Goal: Check status: Check status

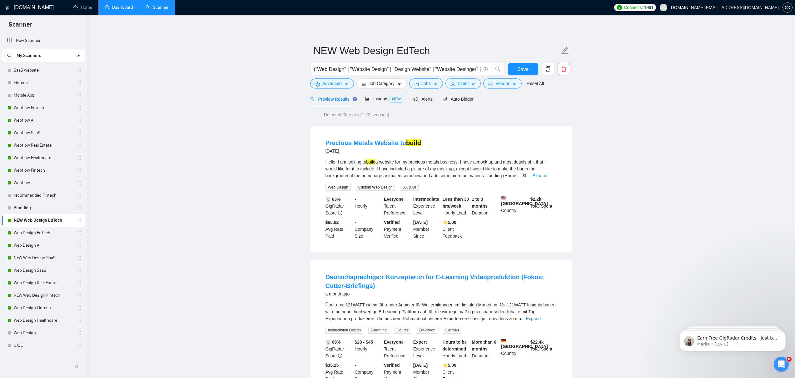
click at [125, 8] on link "Dashboard" at bounding box center [119, 7] width 28 height 5
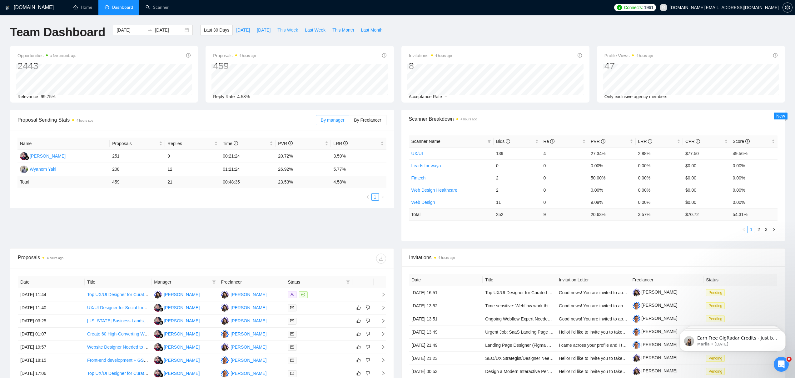
click at [293, 29] on span "This Week" at bounding box center [287, 30] width 21 height 7
type input "[DATE]"
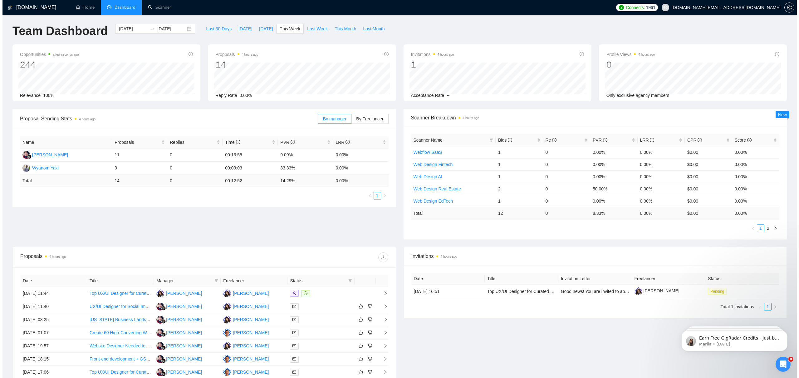
scroll to position [4, 0]
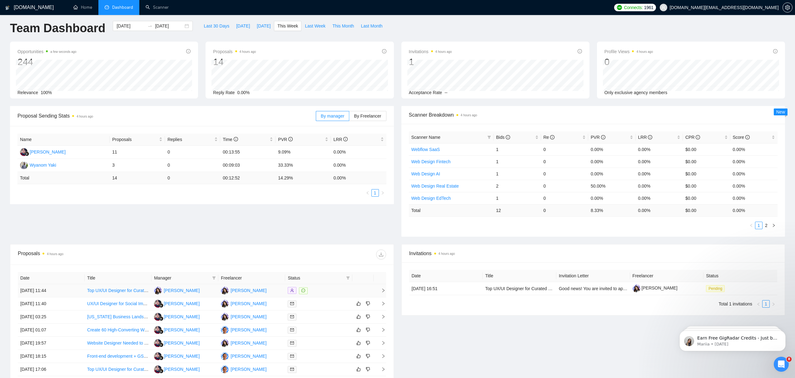
click at [322, 292] on div at bounding box center [319, 290] width 62 height 7
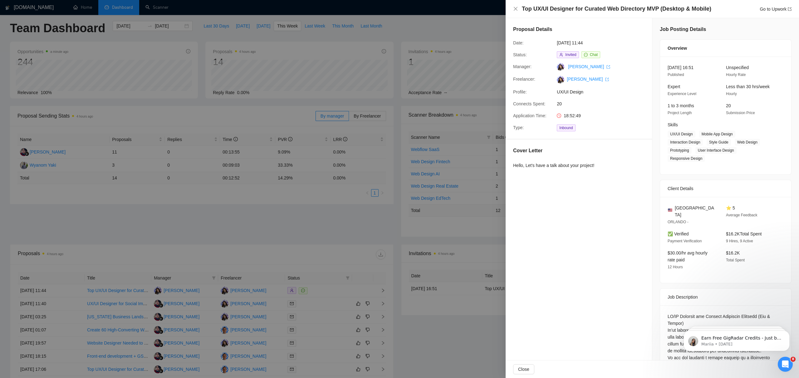
click at [338, 238] on div at bounding box center [399, 189] width 799 height 378
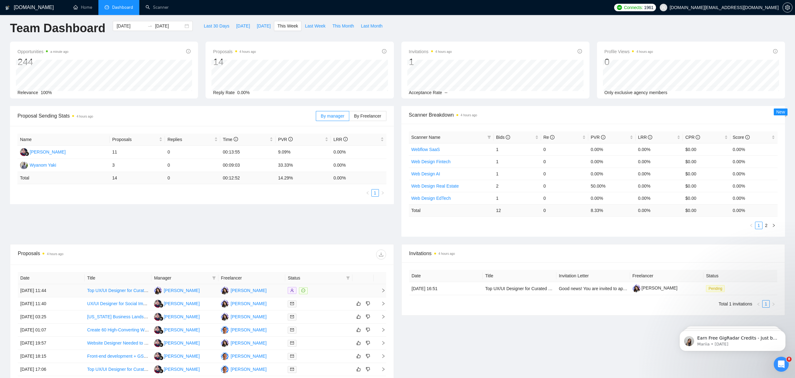
click at [72, 290] on td "[DATE] 11:44" at bounding box center [51, 290] width 67 height 13
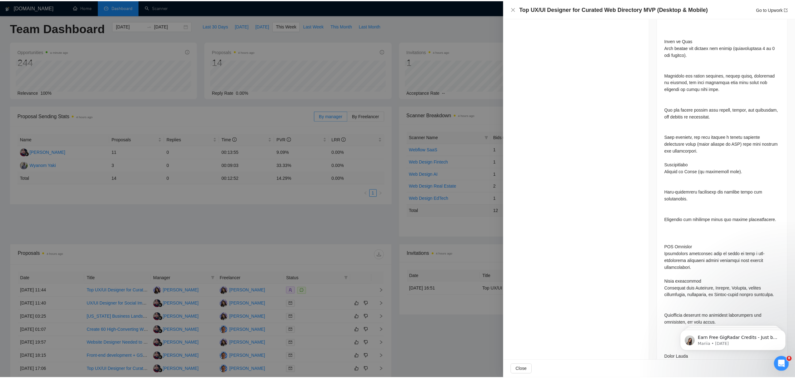
scroll to position [0, 0]
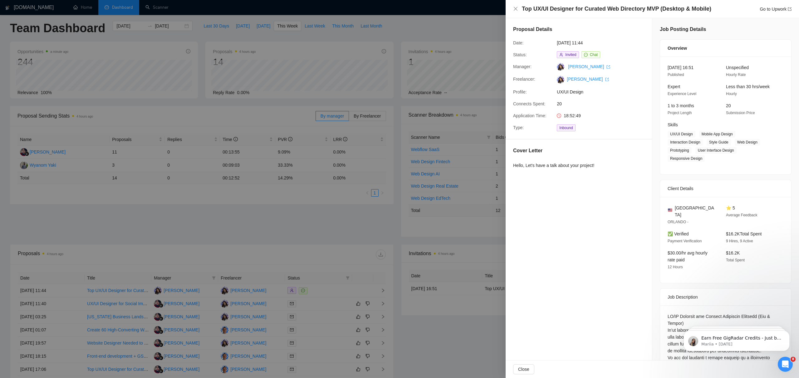
click at [351, 289] on div at bounding box center [399, 189] width 799 height 378
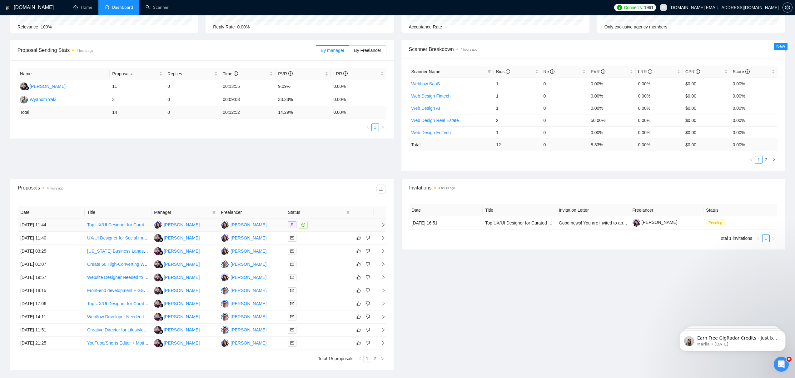
scroll to position [117, 0]
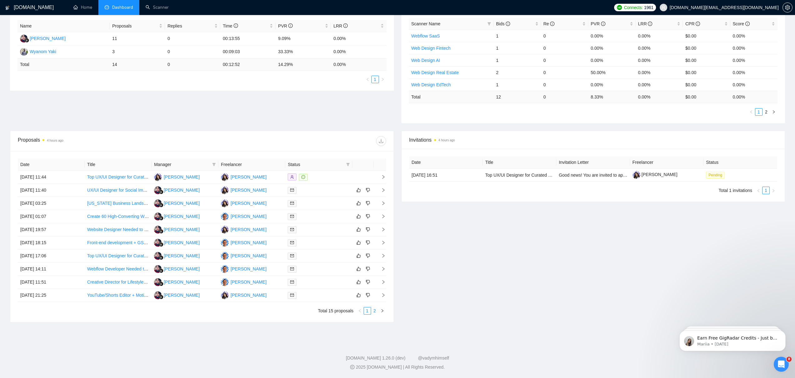
click at [373, 309] on link "2" at bounding box center [374, 310] width 7 height 7
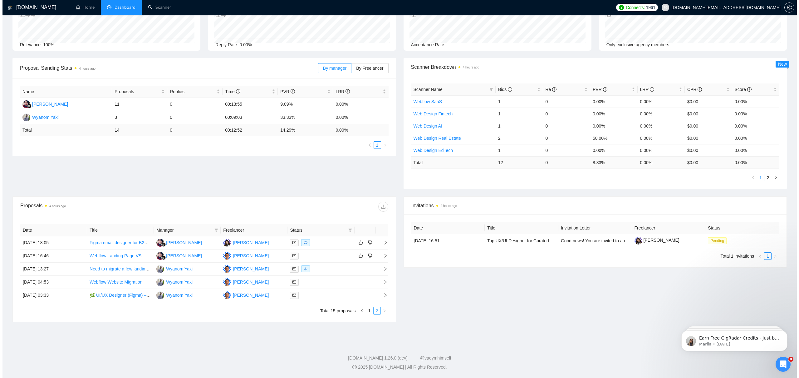
scroll to position [52, 0]
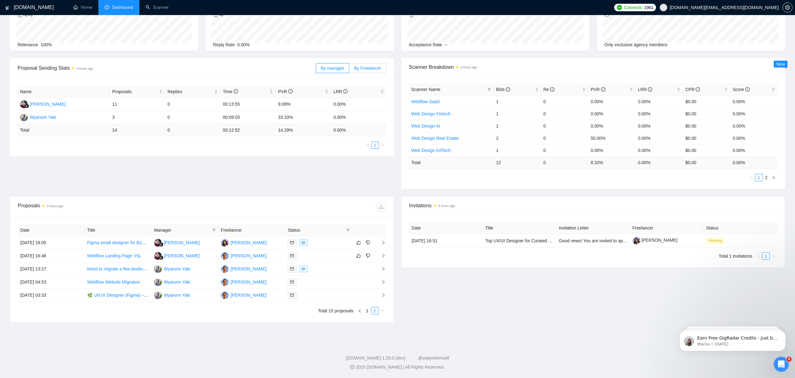
click at [367, 69] on span "By Freelancer" at bounding box center [367, 68] width 27 height 5
click at [349, 70] on input "By Freelancer" at bounding box center [349, 70] width 0 height 0
click at [323, 67] on span "By manager" at bounding box center [332, 68] width 23 height 5
click at [316, 70] on input "By manager" at bounding box center [316, 70] width 0 height 0
click at [368, 308] on link "1" at bounding box center [367, 310] width 7 height 7
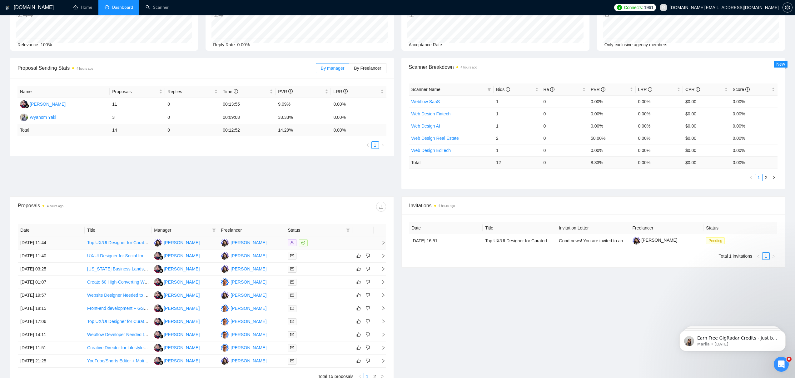
click at [42, 244] on td "[DATE] 11:44" at bounding box center [51, 242] width 67 height 13
